Goal: Navigation & Orientation: Find specific page/section

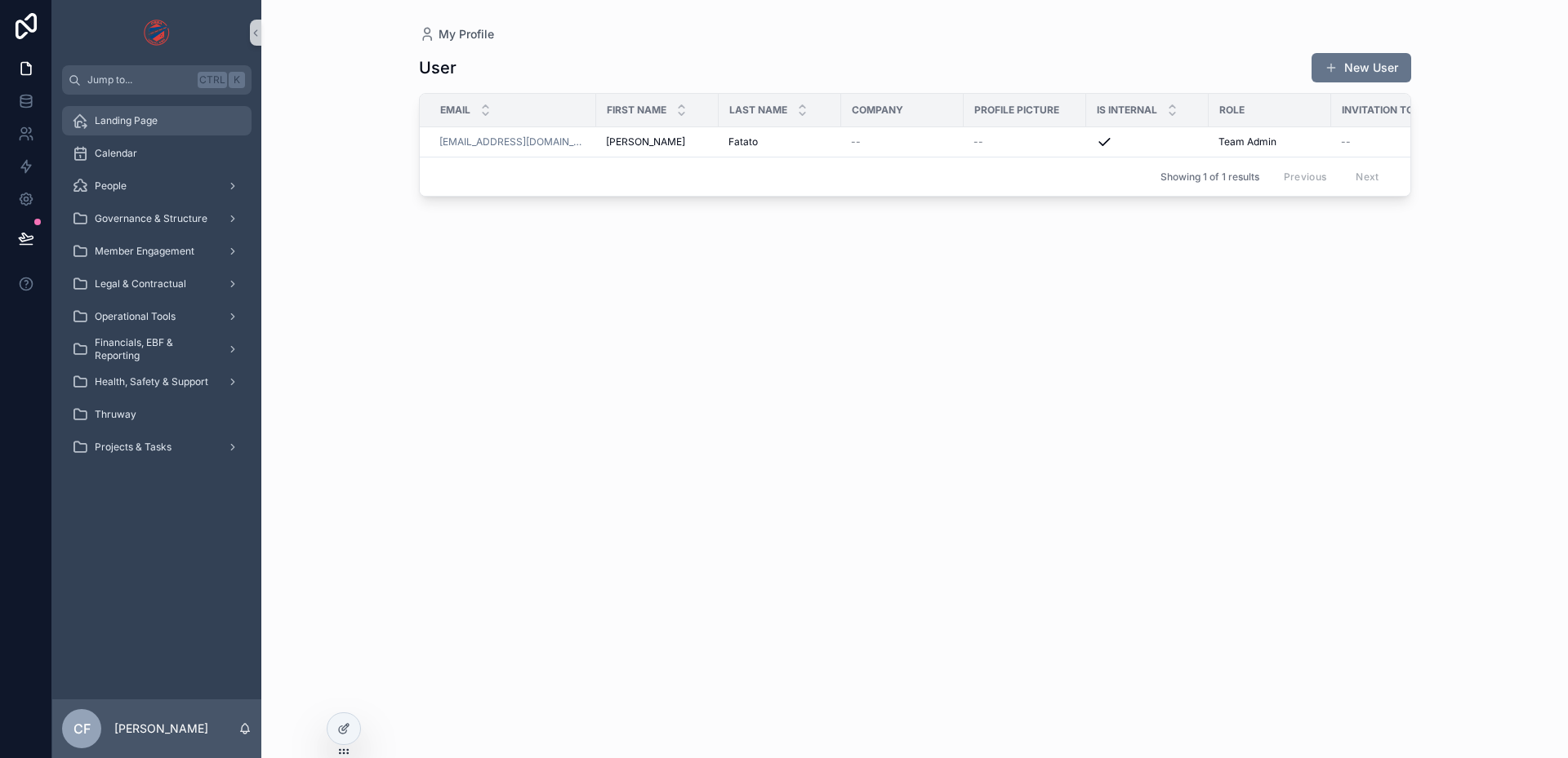
click at [137, 116] on span "Landing Page" at bounding box center [126, 121] width 63 height 13
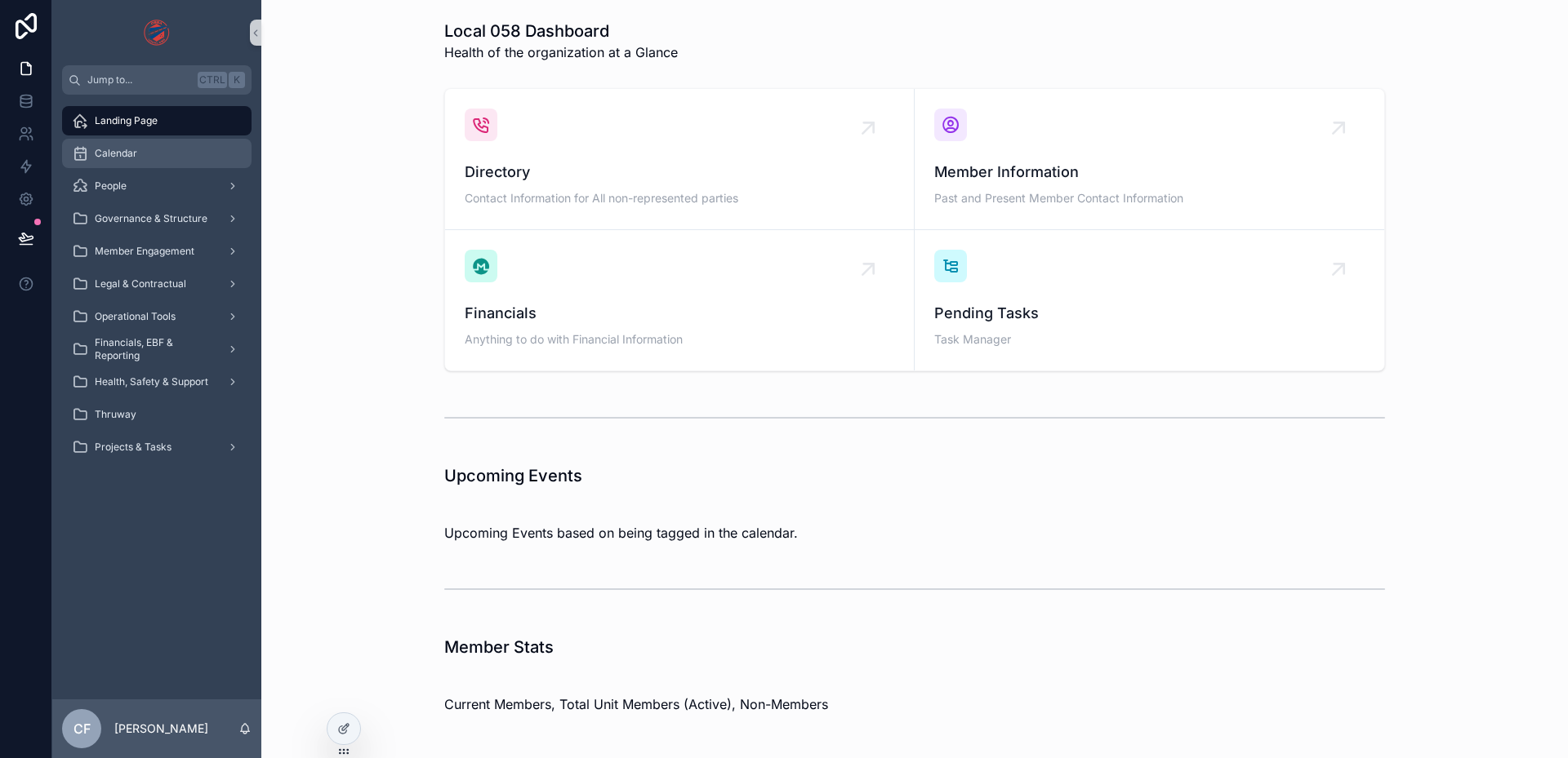
click at [122, 145] on div "Calendar" at bounding box center [157, 153] width 170 height 26
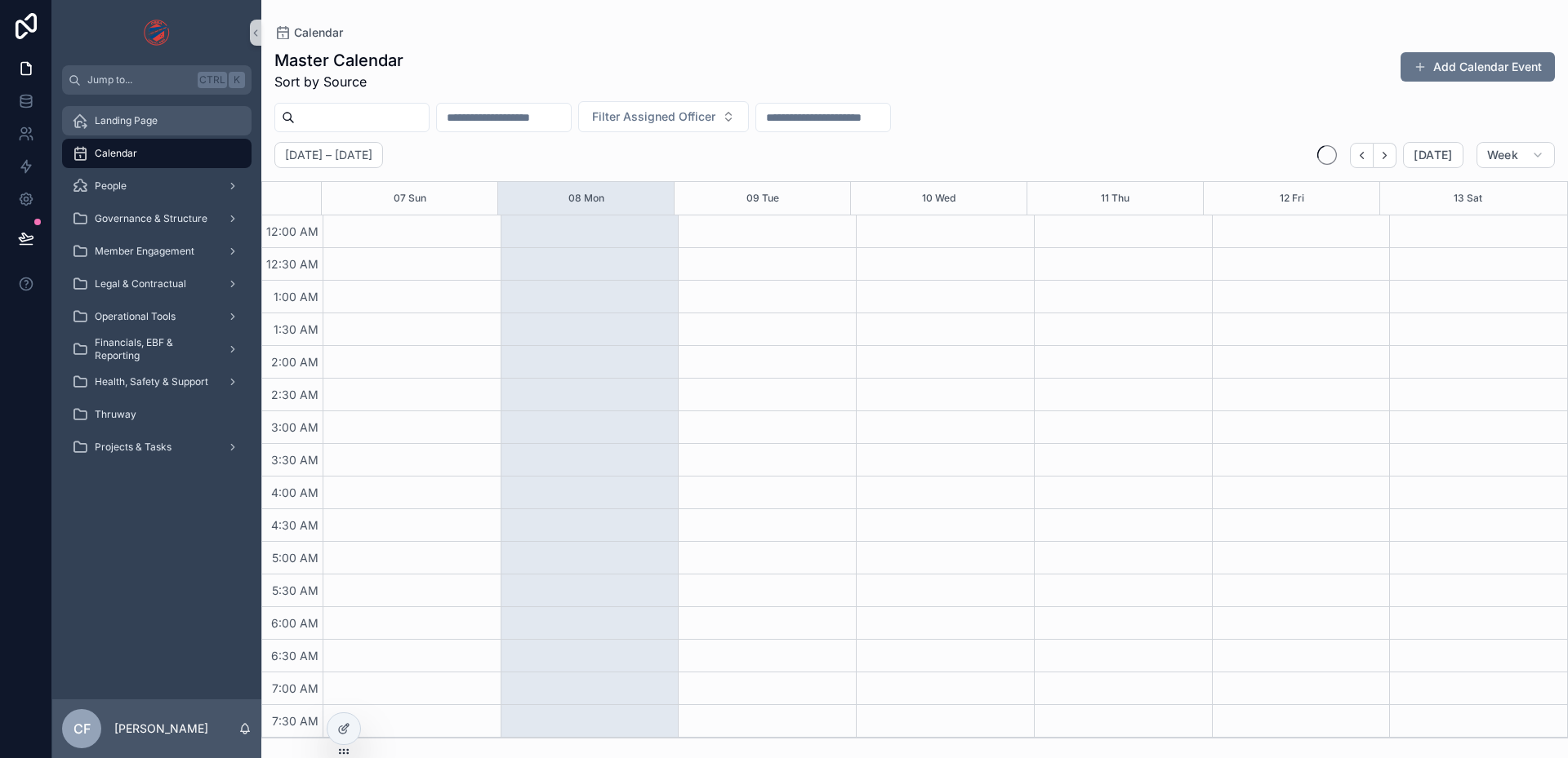
click at [132, 126] on span "Landing Page" at bounding box center [126, 121] width 63 height 13
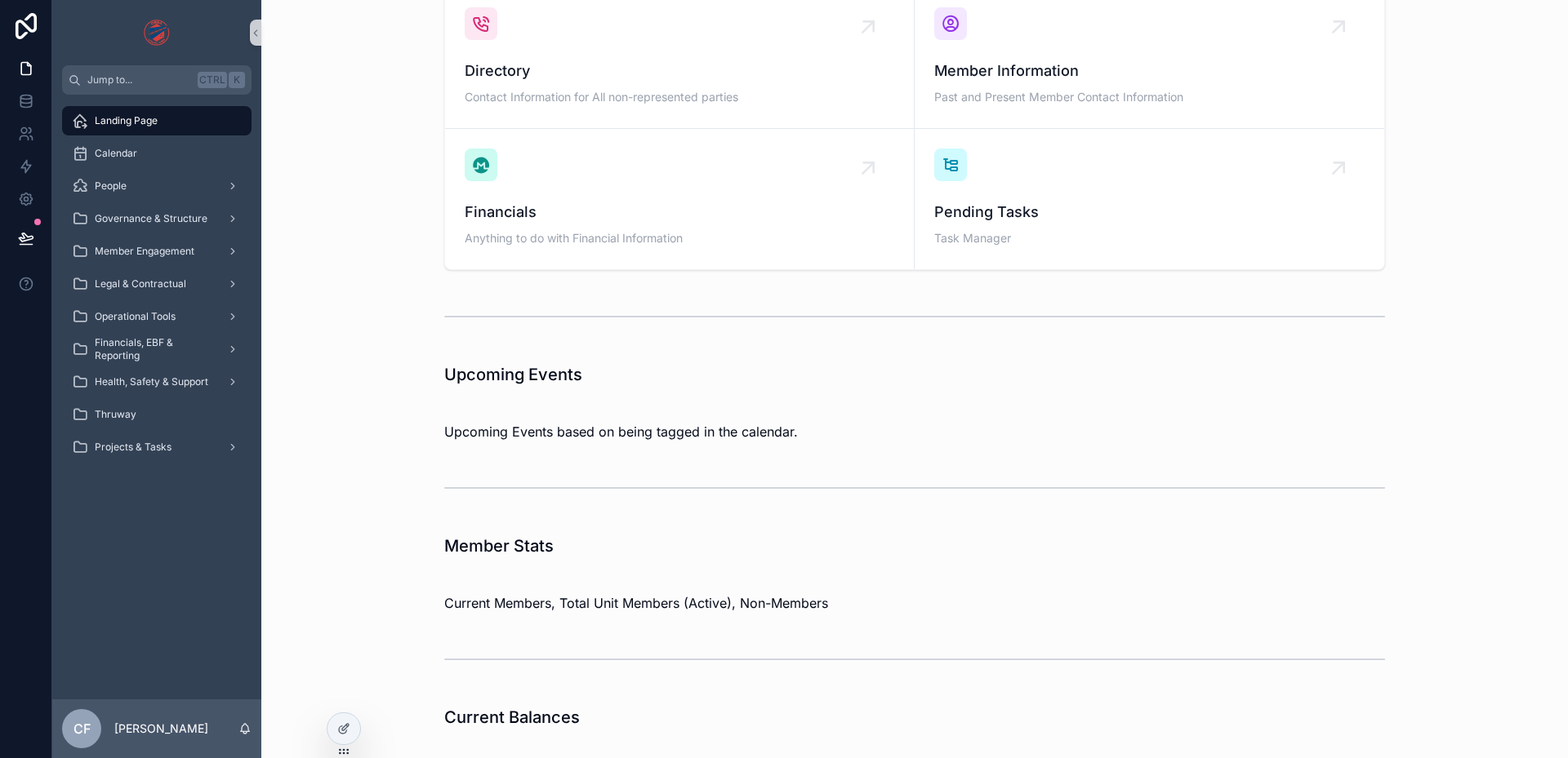
scroll to position [75, 0]
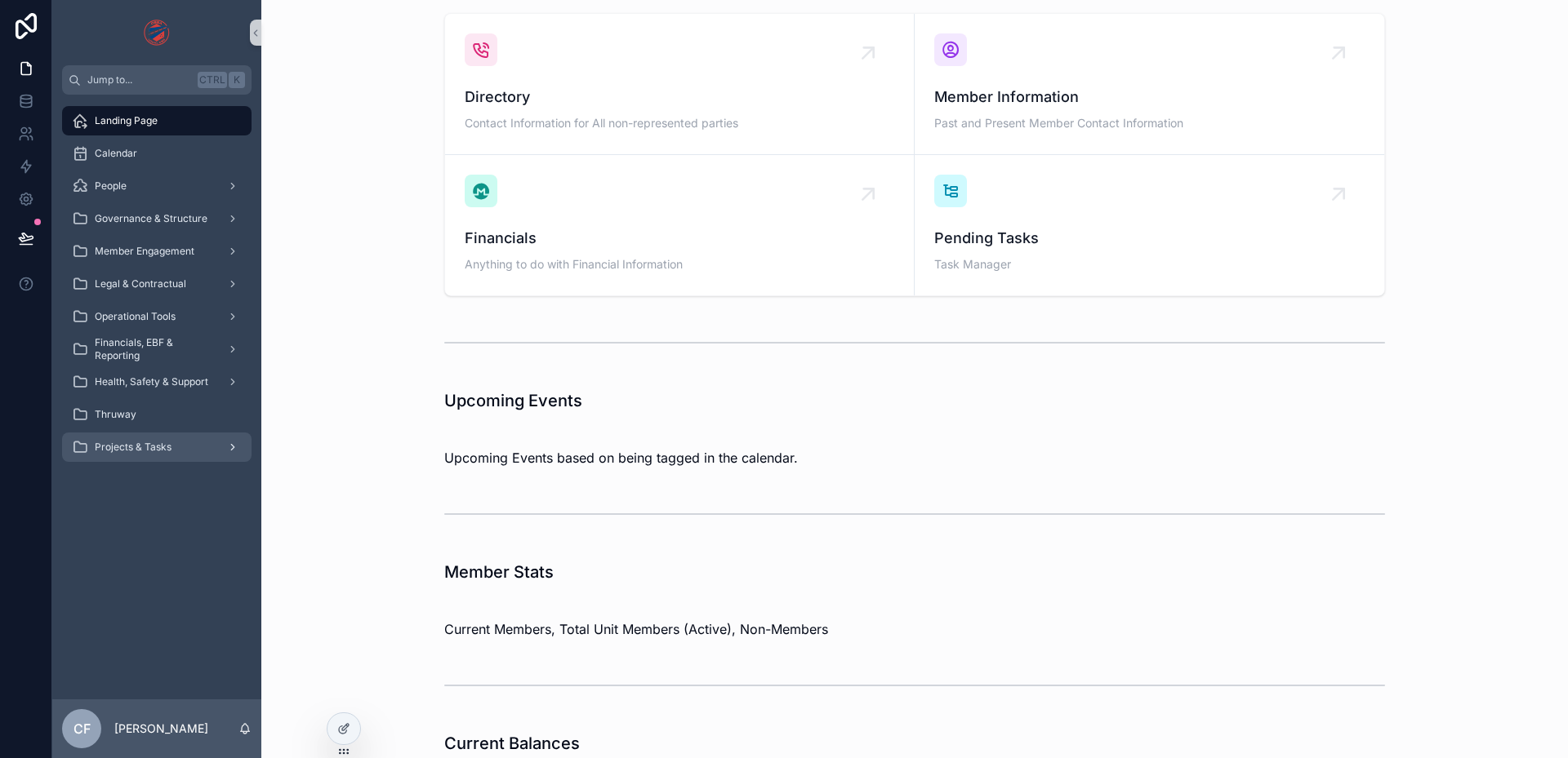
click at [176, 445] on div "Projects & Tasks" at bounding box center [157, 447] width 170 height 26
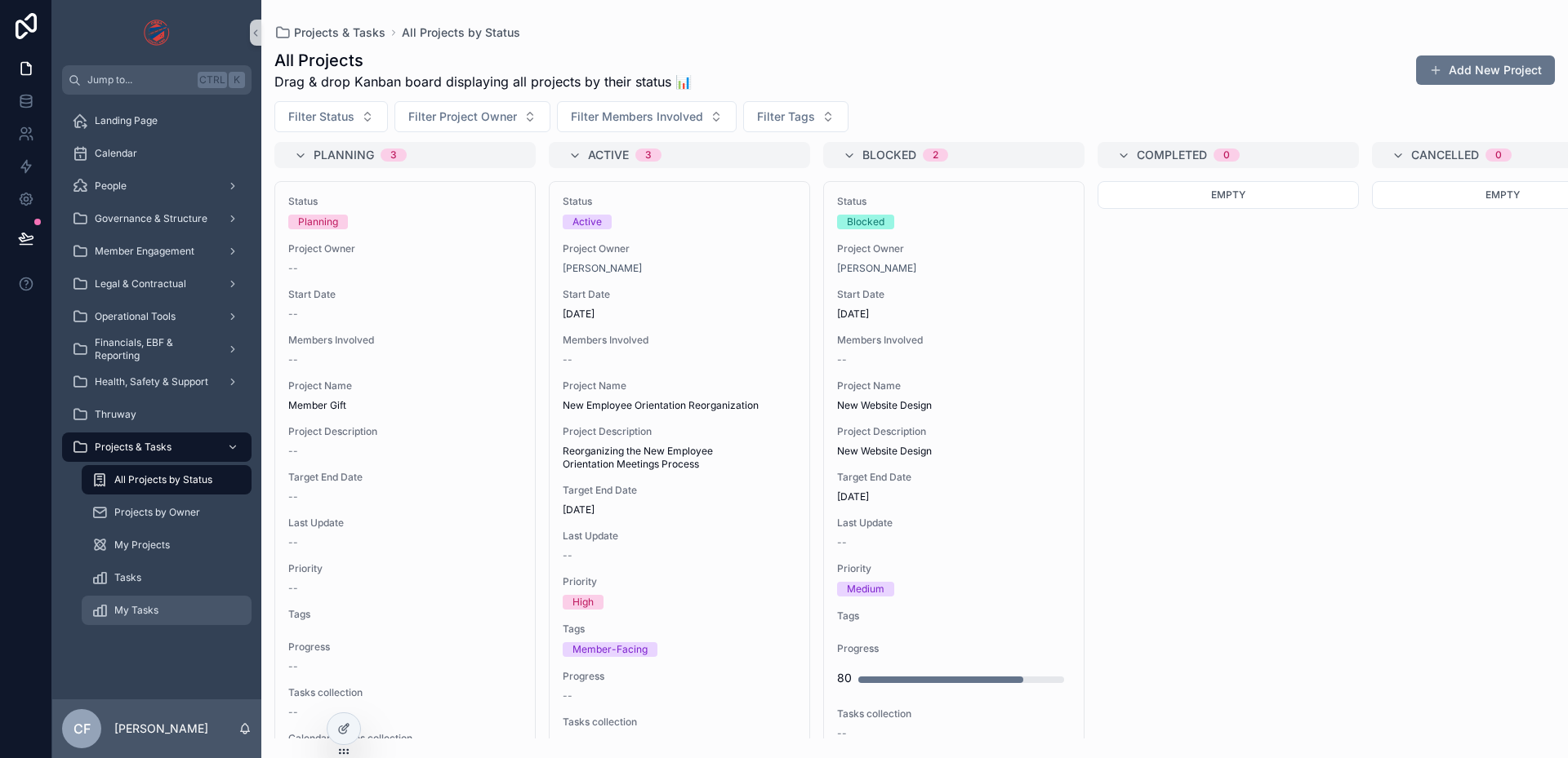
click at [125, 609] on span "My Tasks" at bounding box center [137, 611] width 44 height 13
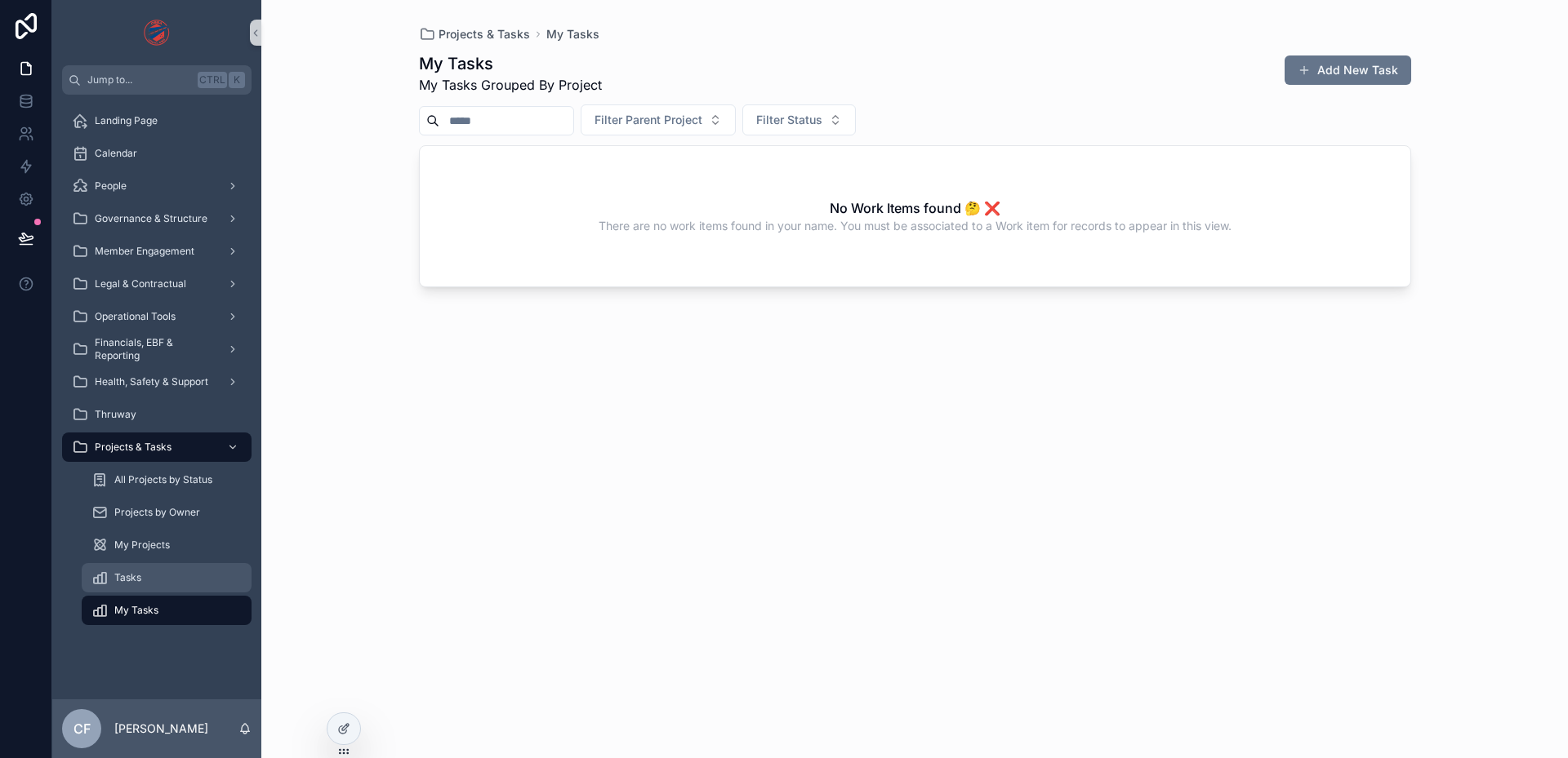
click at [133, 581] on span "Tasks" at bounding box center [128, 579] width 27 height 13
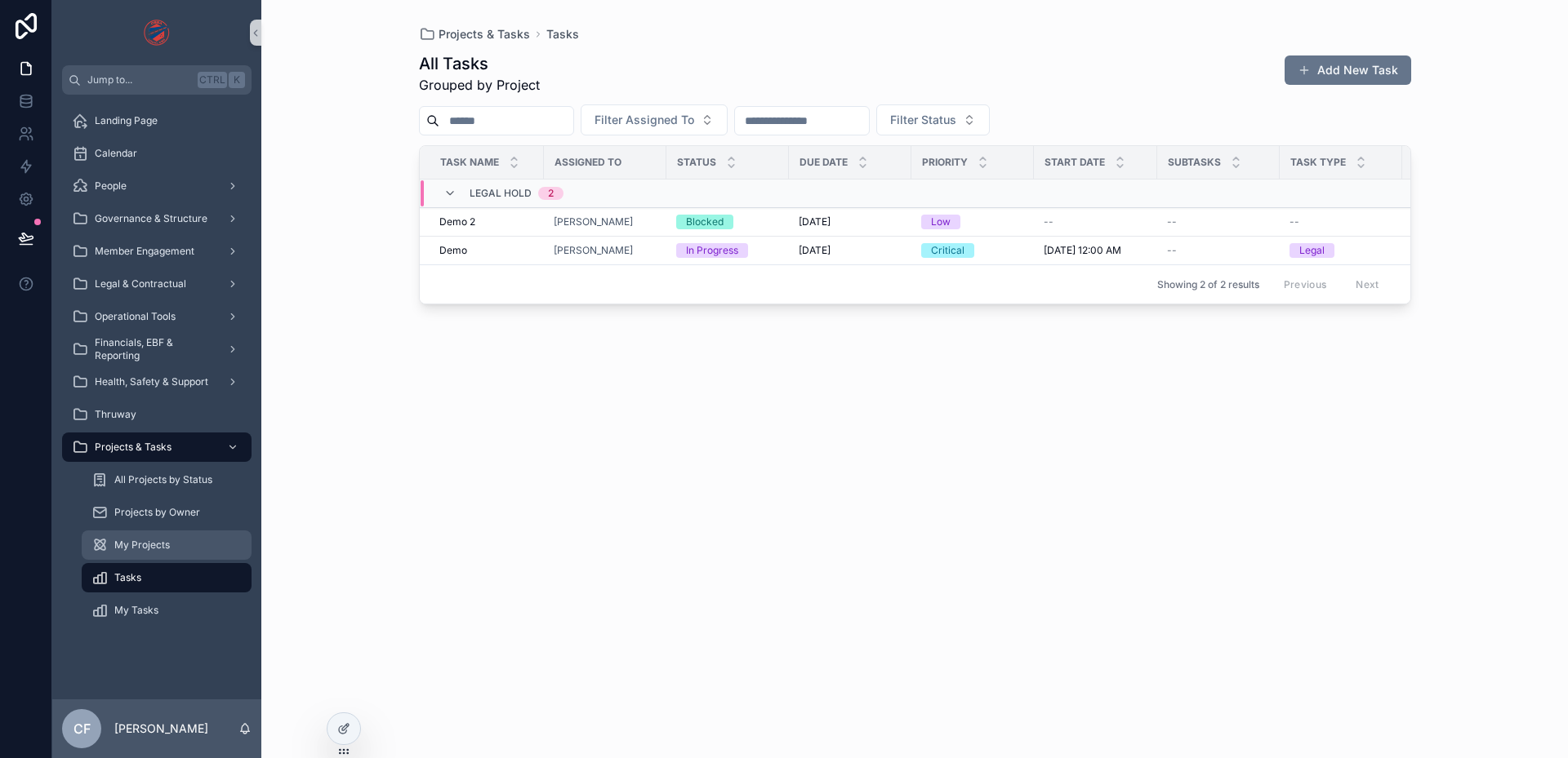
click at [136, 539] on span "My Projects" at bounding box center [142, 545] width 55 height 13
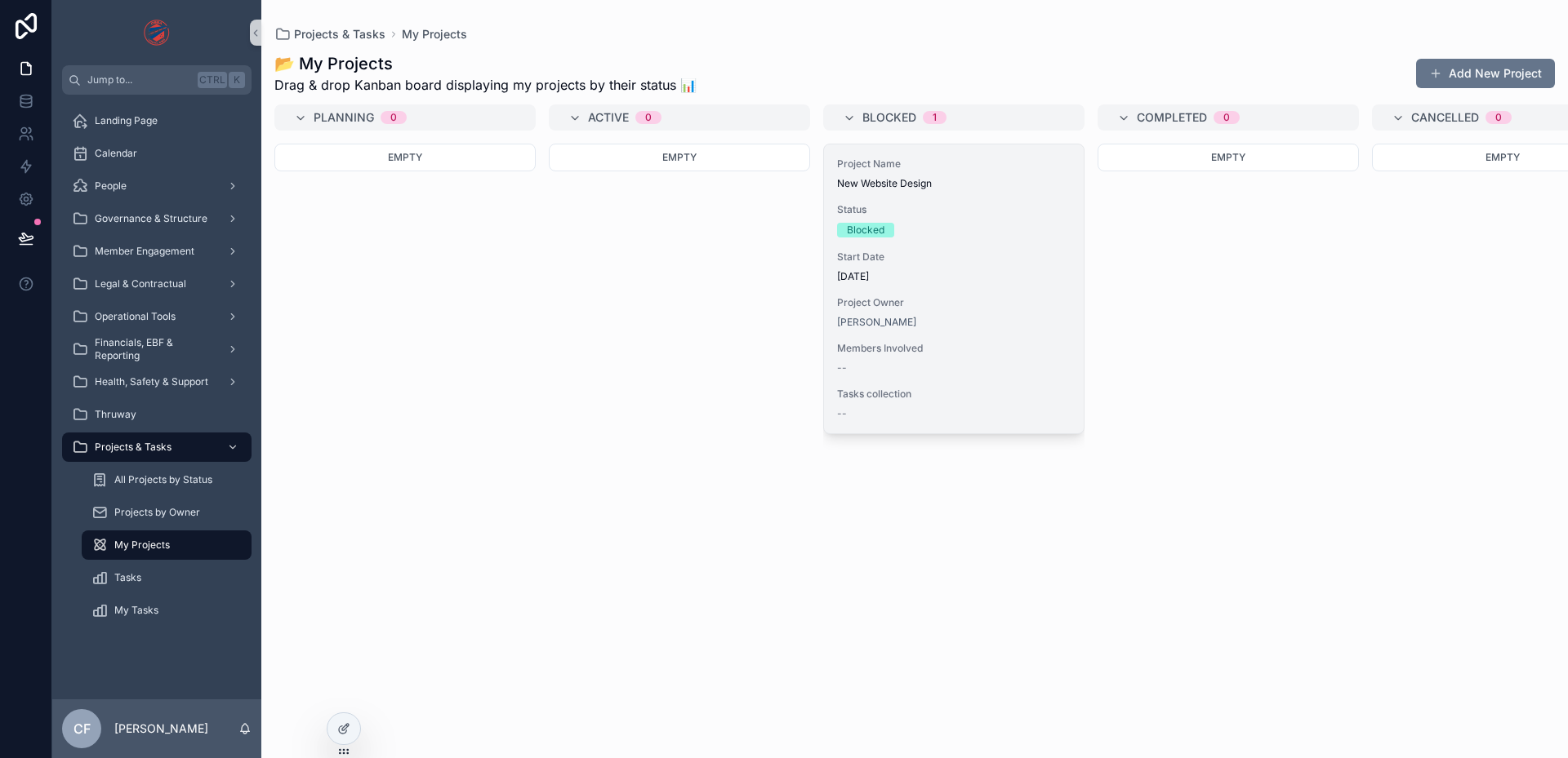
click at [871, 229] on div "Blocked" at bounding box center [865, 229] width 37 height 14
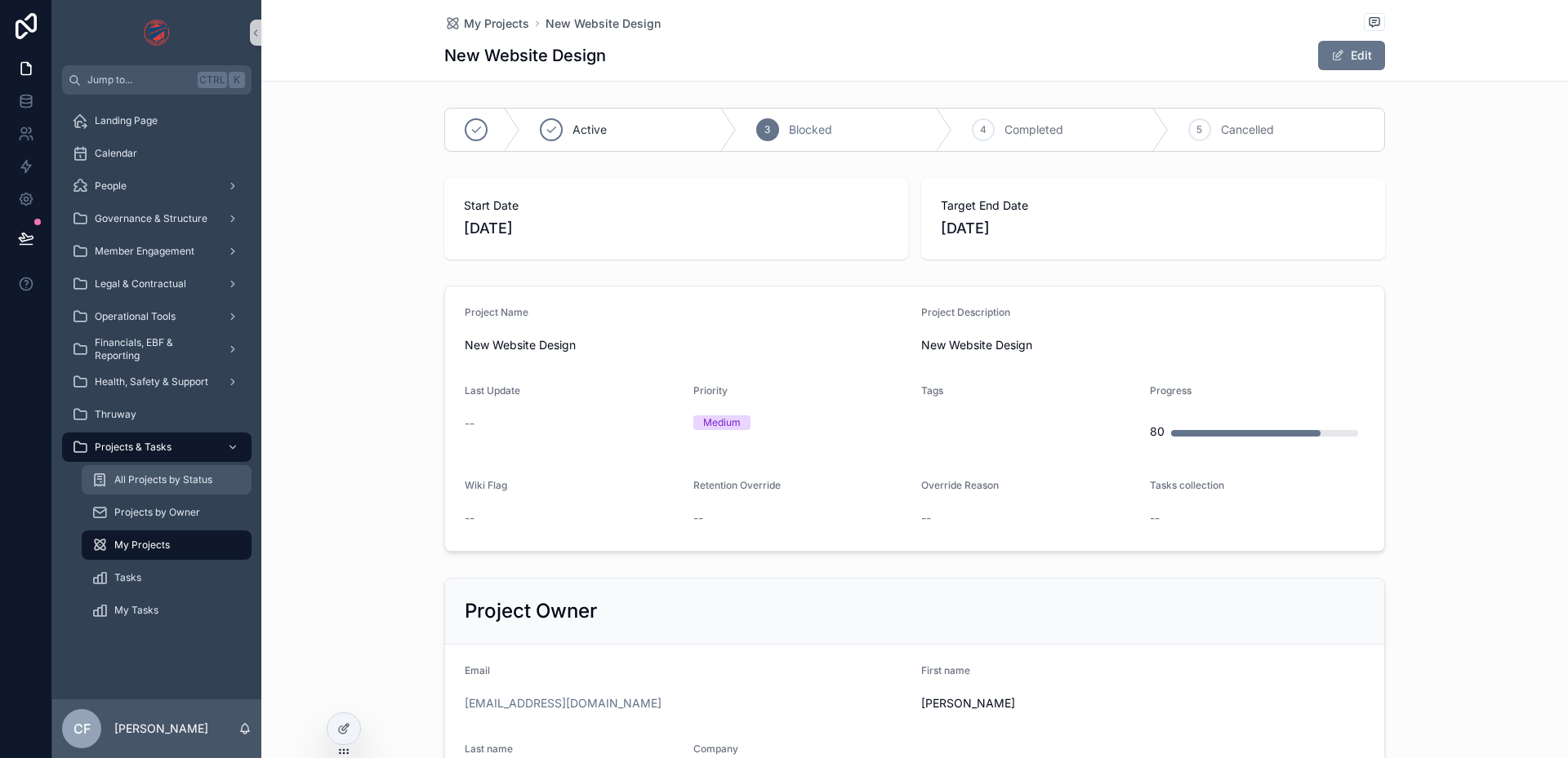
click at [157, 472] on div "All Projects by Status" at bounding box center [166, 479] width 150 height 26
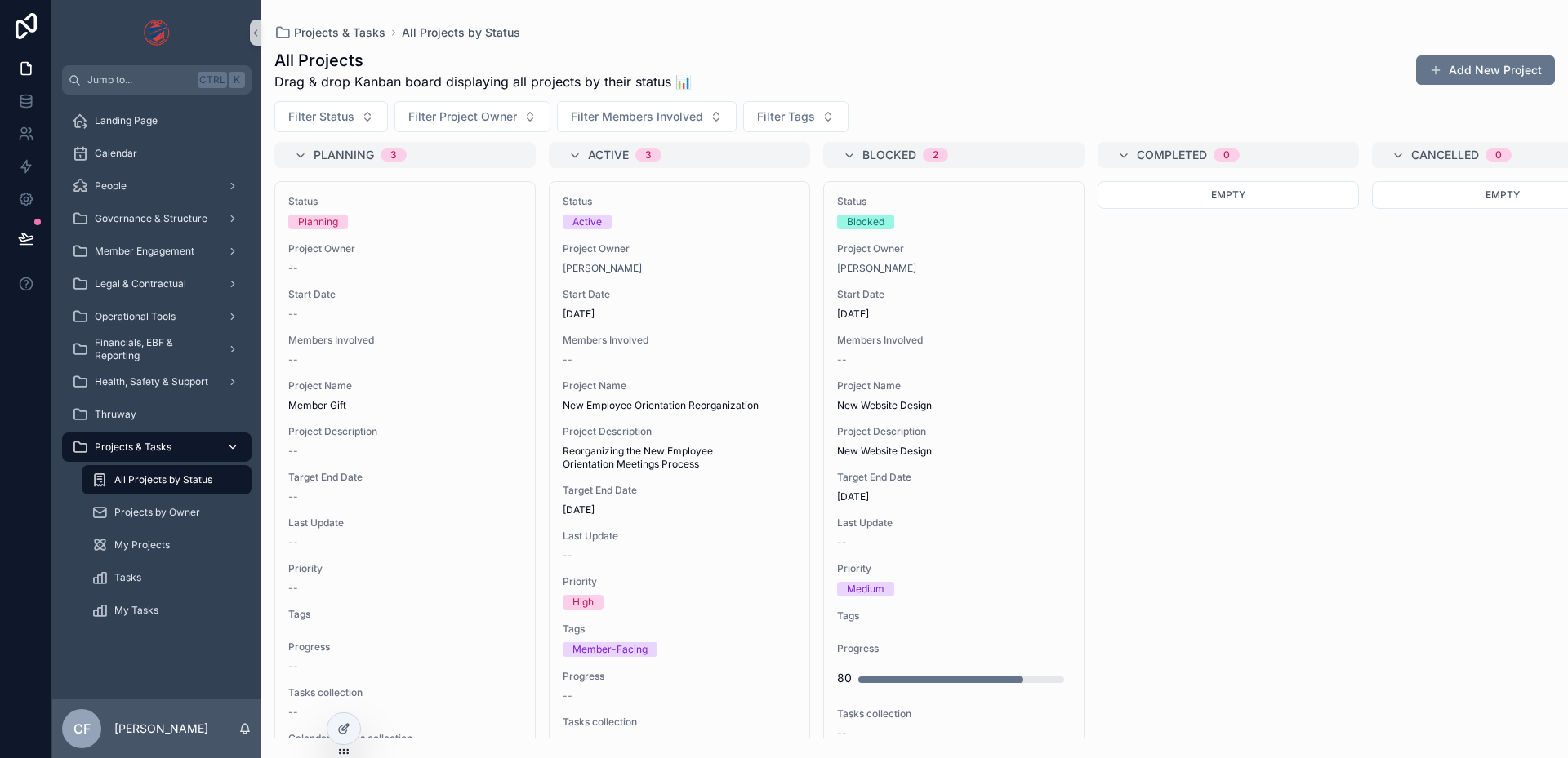
click at [124, 452] on span "Projects & Tasks" at bounding box center [133, 448] width 76 height 13
click at [133, 189] on div "People" at bounding box center [157, 185] width 170 height 26
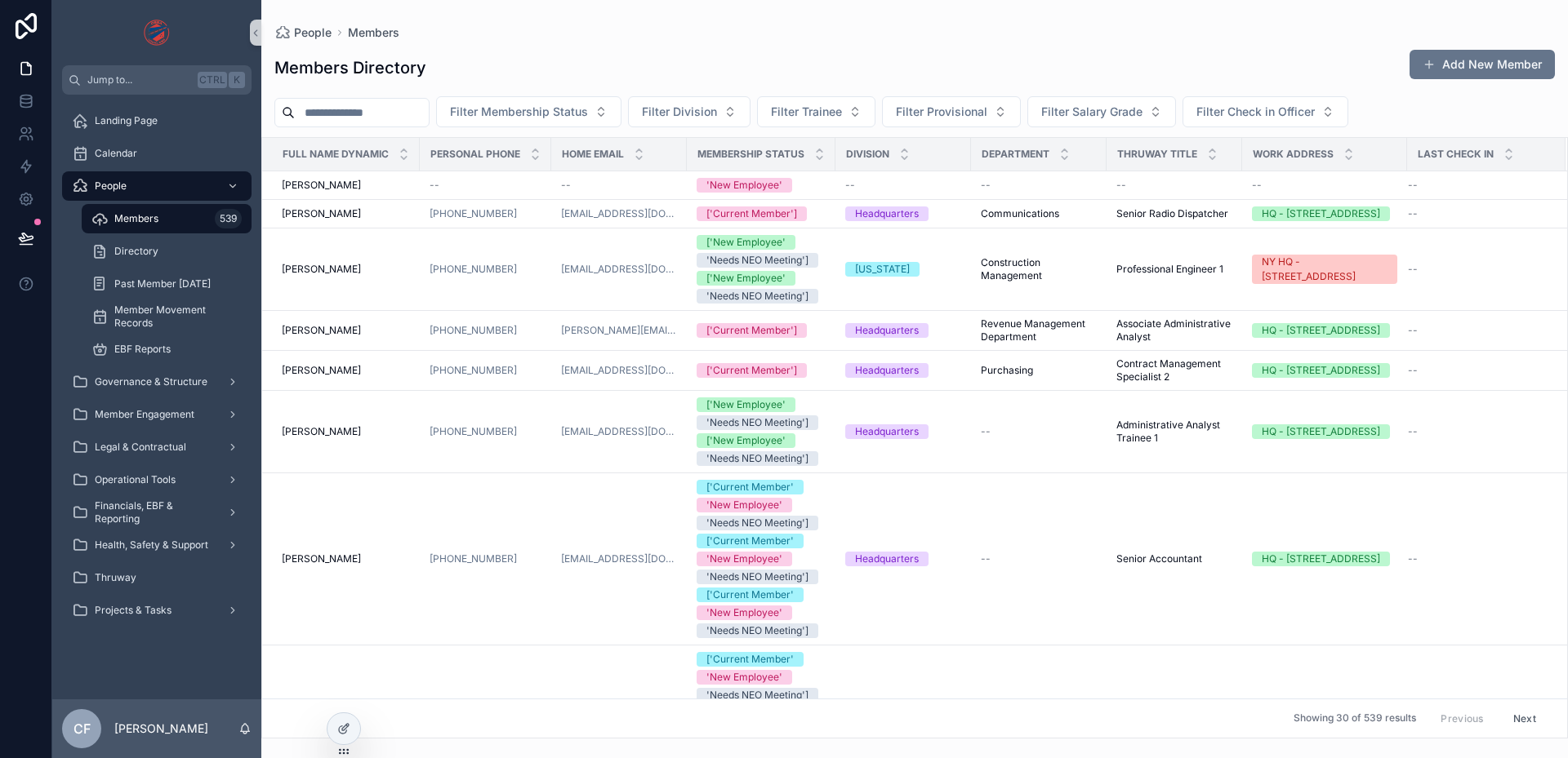
click at [131, 228] on div "Members 539" at bounding box center [166, 218] width 150 height 26
click at [132, 247] on span "Directory" at bounding box center [137, 252] width 44 height 13
